Goal: Information Seeking & Learning: Learn about a topic

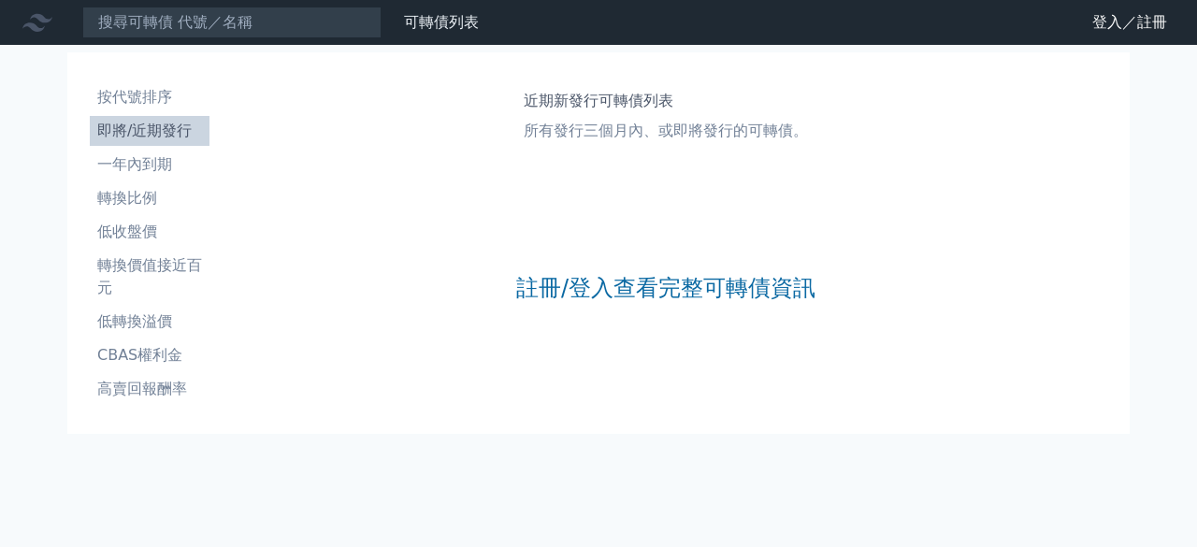
click at [185, 141] on li "即將/近期發行" at bounding box center [150, 131] width 120 height 22
click at [1114, 7] on link "登入／註冊" at bounding box center [1129, 22] width 105 height 30
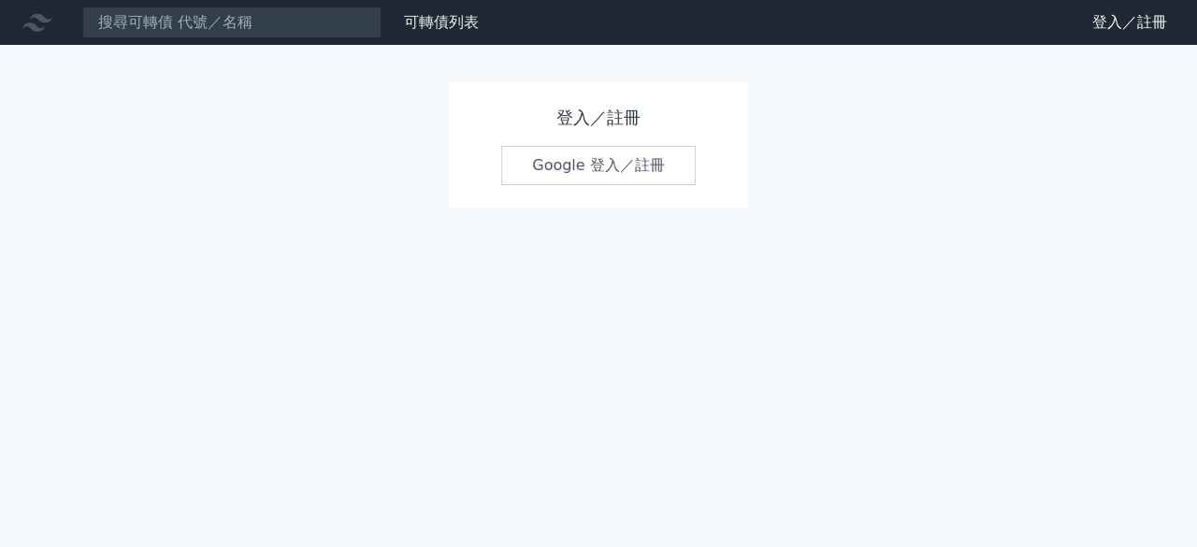
click at [565, 165] on link "Google 登入／註冊" at bounding box center [598, 165] width 195 height 39
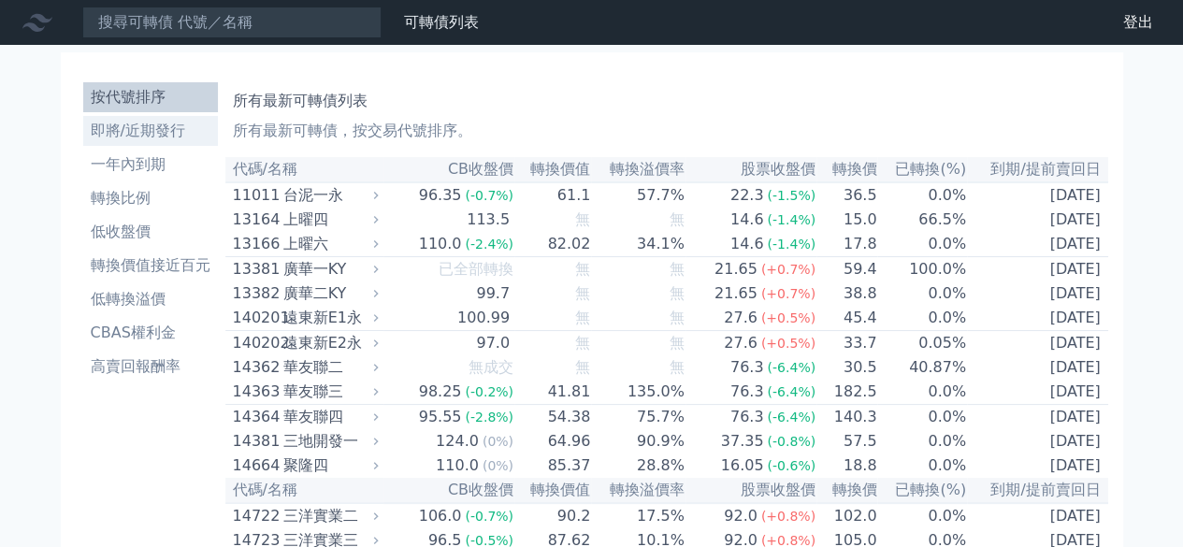
click at [132, 132] on li "即將/近期發行" at bounding box center [150, 131] width 135 height 22
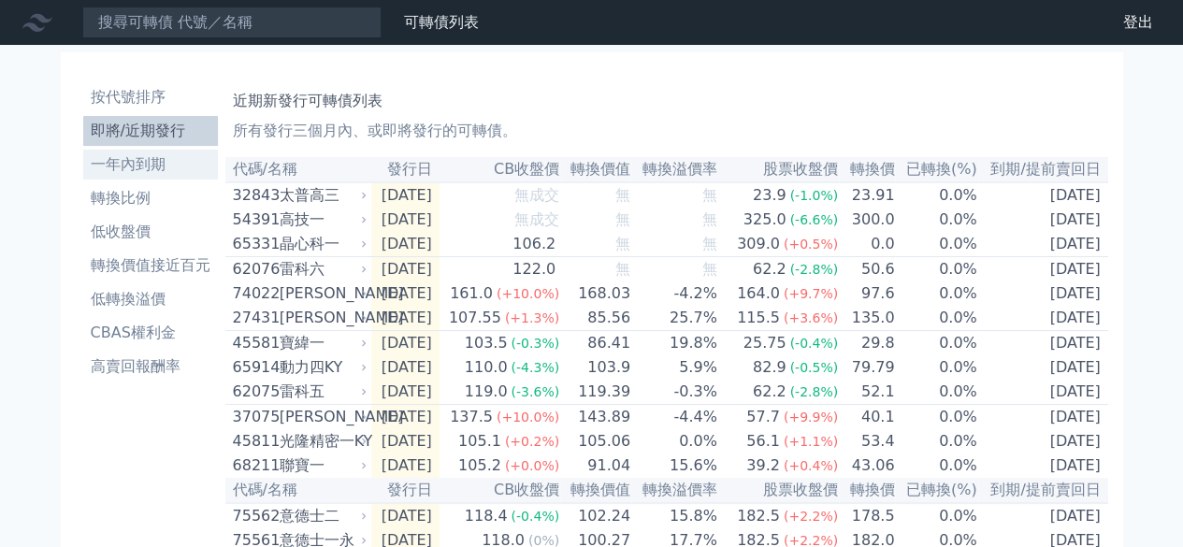
click at [185, 171] on li "一年內到期" at bounding box center [150, 164] width 135 height 22
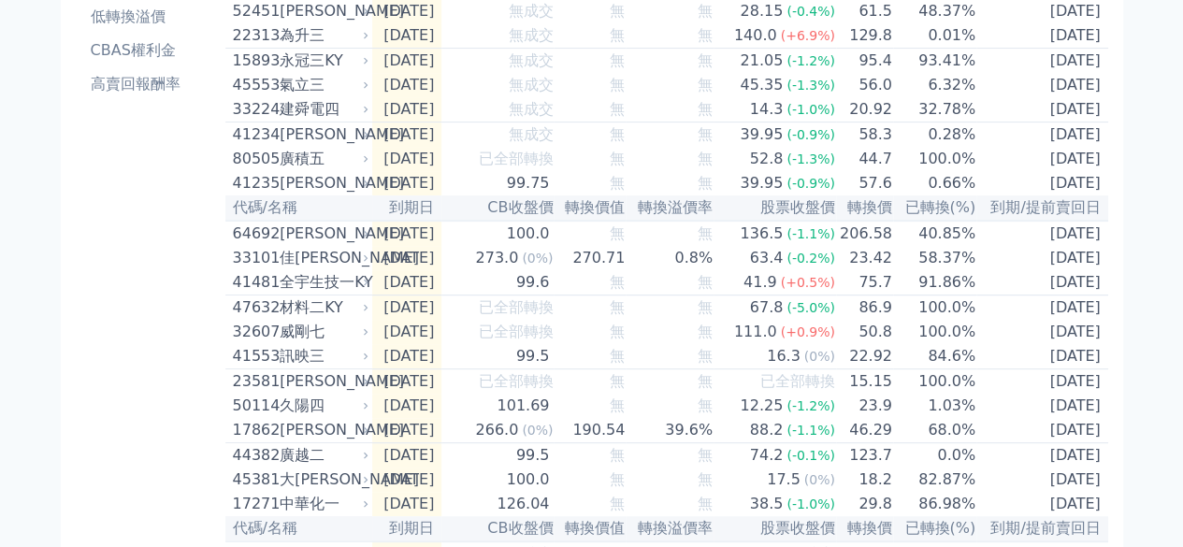
scroll to position [282, 0]
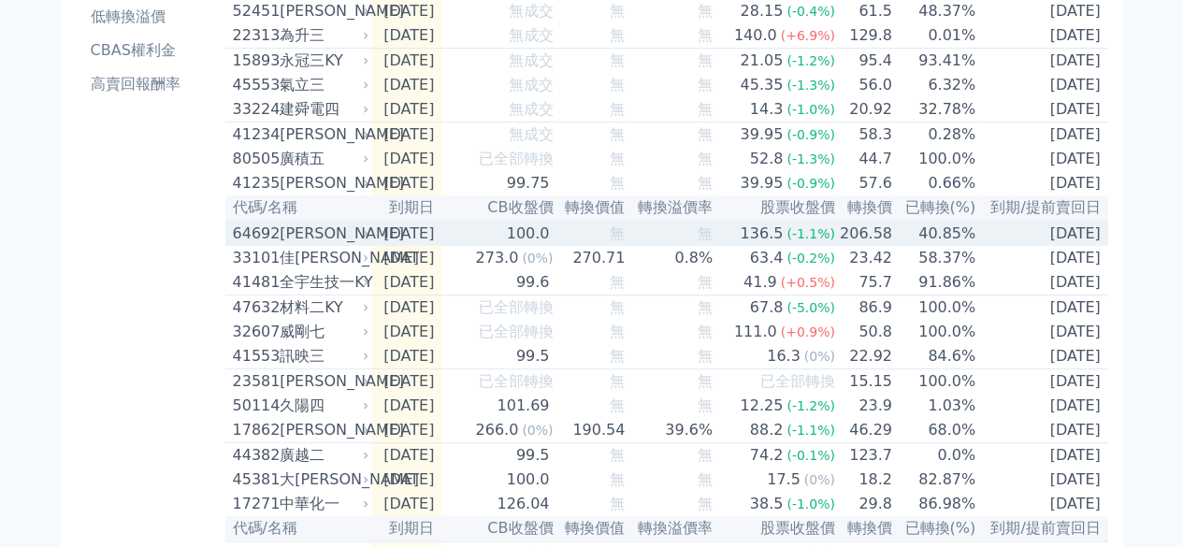
drag, startPoint x: 503, startPoint y: 255, endPoint x: 164, endPoint y: 330, distance: 347.6
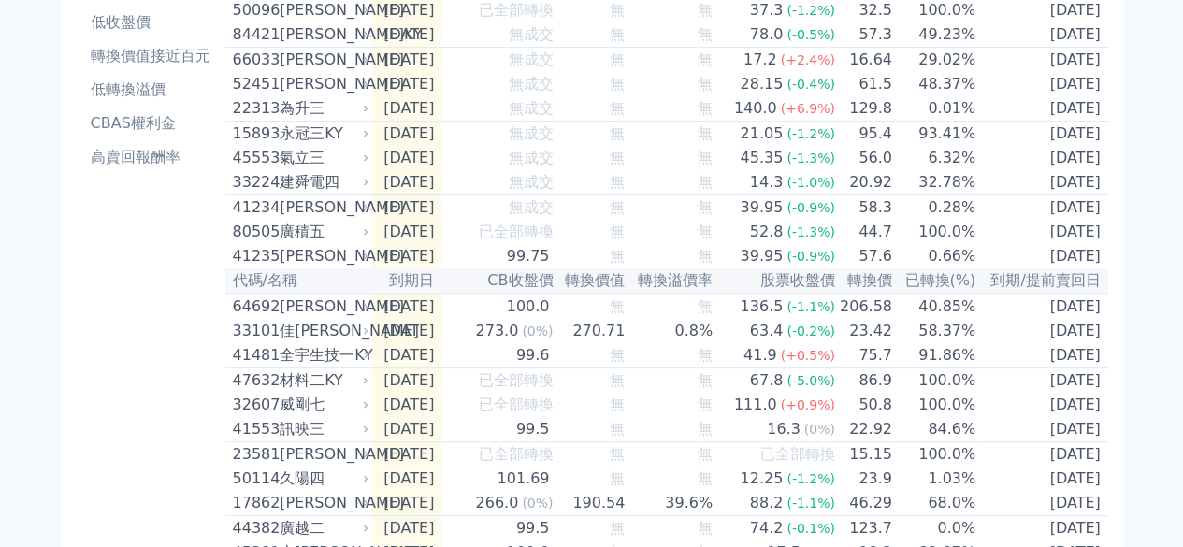
scroll to position [0, 0]
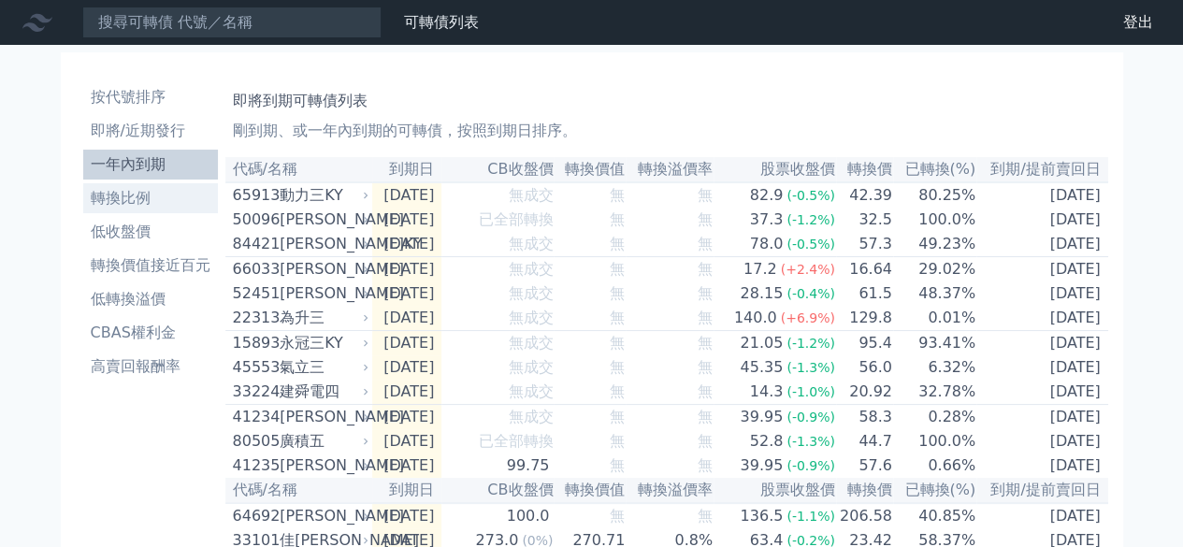
click at [148, 206] on li "轉換比例" at bounding box center [150, 198] width 135 height 22
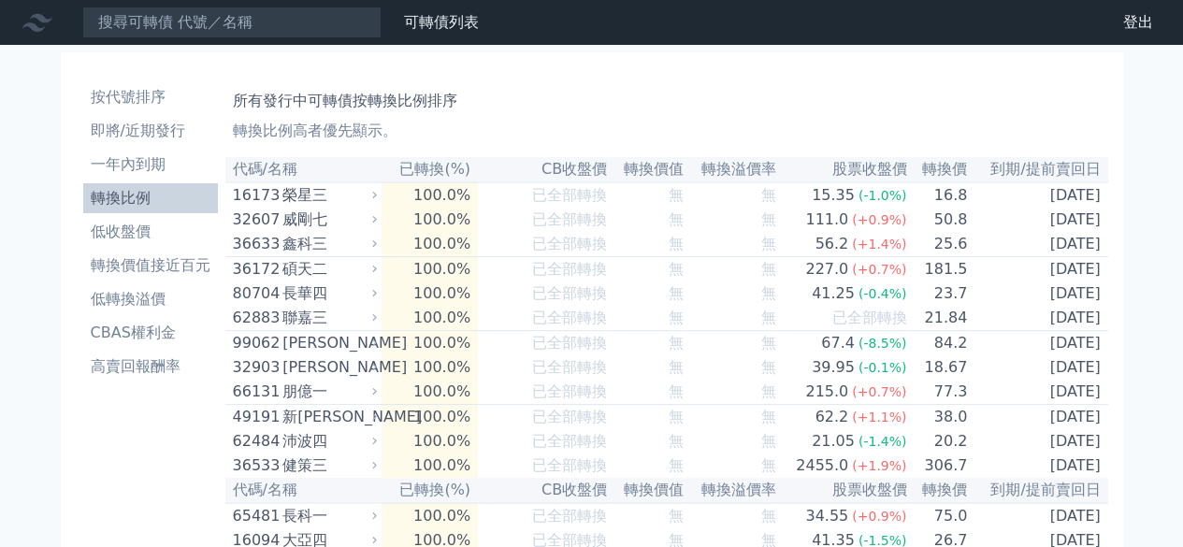
click at [295, 166] on th "代碼/名稱" at bounding box center [303, 169] width 157 height 25
click at [181, 104] on li "按代號排序" at bounding box center [150, 97] width 135 height 22
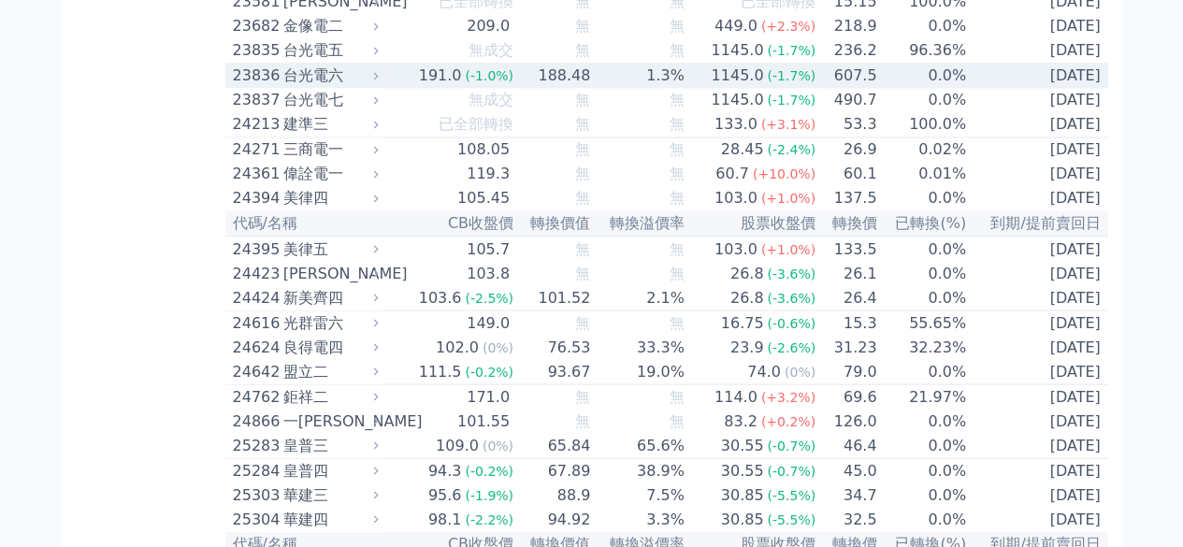
scroll to position [1550, 0]
click at [642, 90] on td "1.3%" at bounding box center [638, 77] width 94 height 25
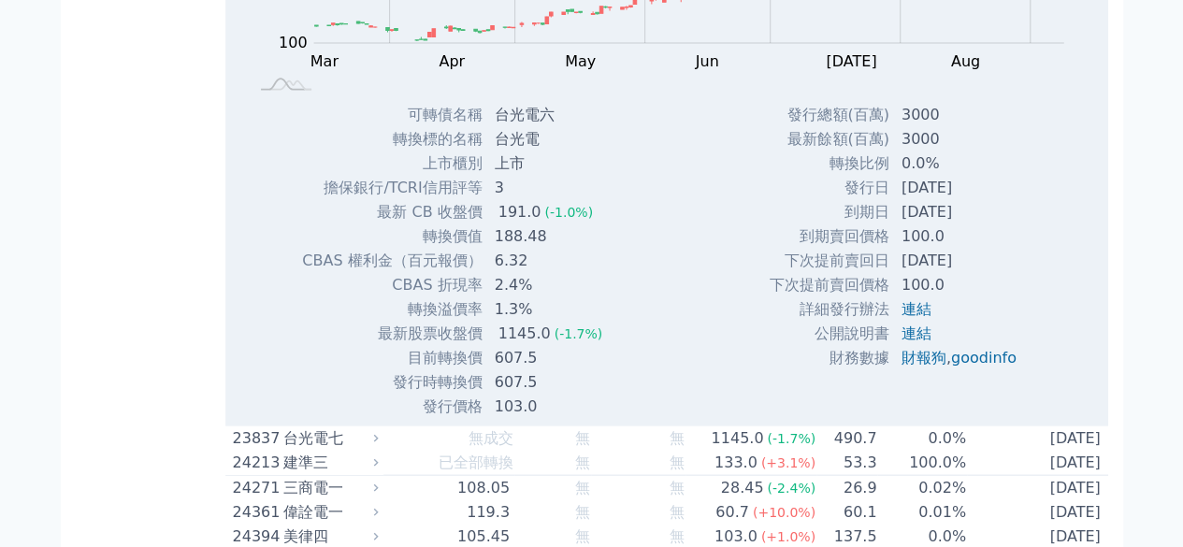
scroll to position [1821, 0]
click at [917, 366] on link "財報狗" at bounding box center [924, 357] width 45 height 18
